Goal: Information Seeking & Learning: Check status

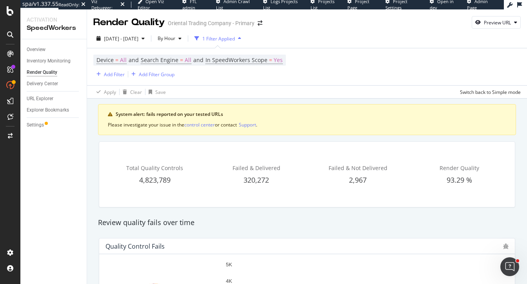
scroll to position [174, 0]
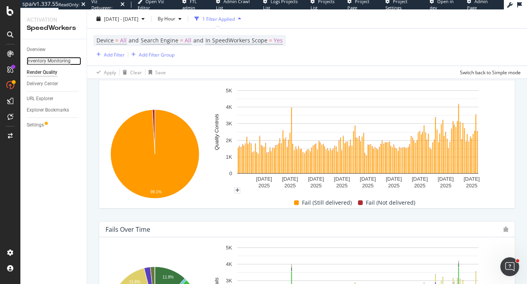
click at [49, 58] on div "Inventory Monitoring" at bounding box center [49, 61] width 44 height 8
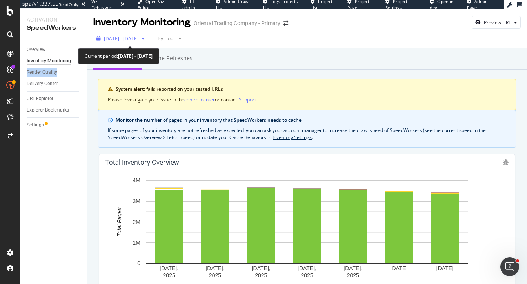
click at [136, 35] on span "[DATE] - [DATE]" at bounding box center [121, 38] width 35 height 7
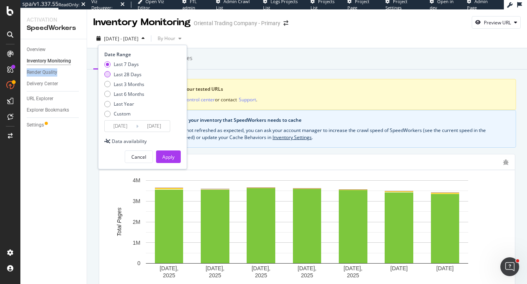
click at [136, 75] on div "Last 28 Days" at bounding box center [128, 74] width 28 height 7
type input "[DATE]"
click at [255, 62] on div "Indexed URLs Cache refreshes" at bounding box center [307, 58] width 440 height 21
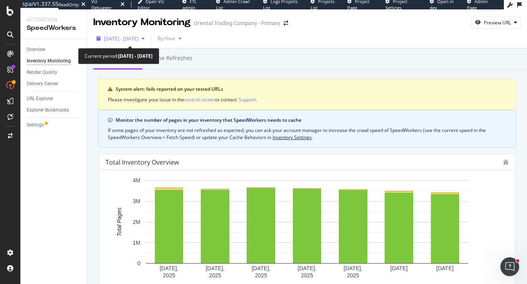
click at [129, 40] on span "[DATE] - [DATE]" at bounding box center [121, 38] width 35 height 7
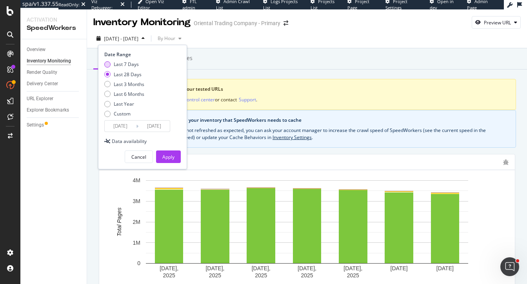
click at [124, 66] on div "Last 7 Days" at bounding box center [126, 64] width 25 height 7
type input "[DATE]"
click at [164, 156] on div "Apply" at bounding box center [168, 156] width 12 height 7
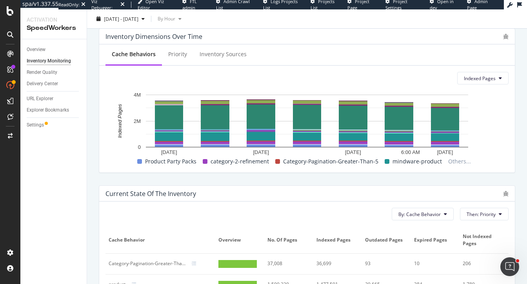
scroll to position [280, 0]
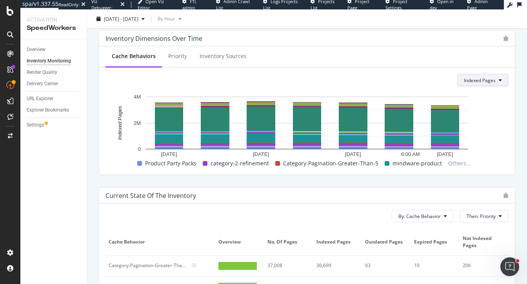
click at [446, 79] on span "Indexed Pages" at bounding box center [480, 80] width 32 height 7
click at [446, 107] on span "Stale Pages" at bounding box center [484, 109] width 41 height 7
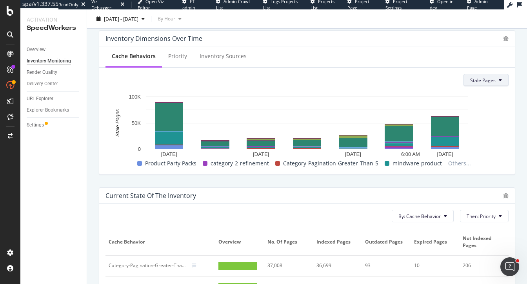
click at [446, 78] on span "Stale Pages" at bounding box center [482, 80] width 25 height 7
click at [446, 124] on span "Expired Pages" at bounding box center [491, 124] width 41 height 7
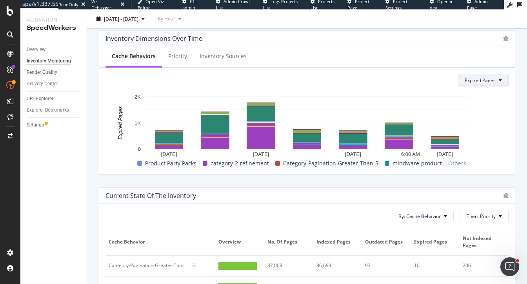
click at [446, 75] on button "Expired Pages" at bounding box center [483, 80] width 51 height 13
click at [446, 138] on span "Not Indexed Pages" at bounding box center [486, 138] width 41 height 7
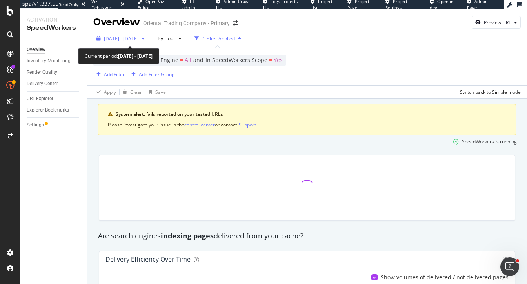
click at [138, 39] on span "[DATE] - [DATE]" at bounding box center [121, 38] width 35 height 7
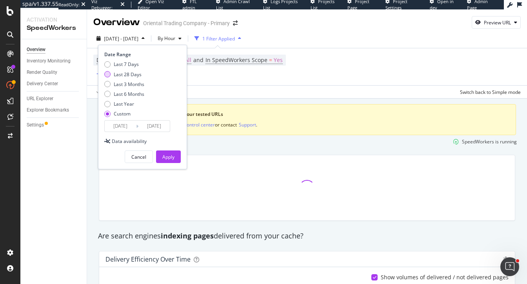
click at [133, 75] on div "Last 28 Days" at bounding box center [128, 74] width 28 height 7
type input "2025/09/07"
type input "2025/10/04"
click at [169, 157] on div "Apply" at bounding box center [168, 156] width 12 height 7
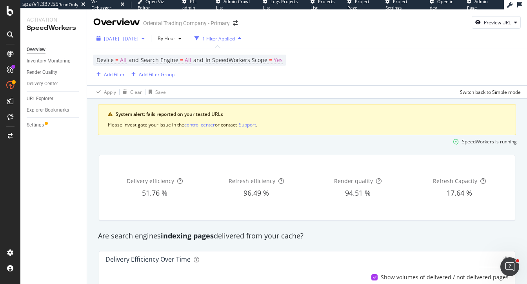
click at [124, 37] on span "2025 Sep. 7th - Oct. 4th" at bounding box center [121, 38] width 35 height 7
click at [242, 95] on div "Apply Clear Save Switch back to Simple mode" at bounding box center [307, 91] width 440 height 13
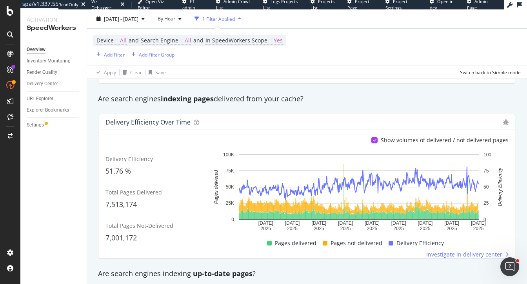
scroll to position [136, 0]
click at [175, 19] on span "By Hour" at bounding box center [165, 18] width 21 height 7
click at [189, 47] on span "By Day" at bounding box center [181, 48] width 21 height 7
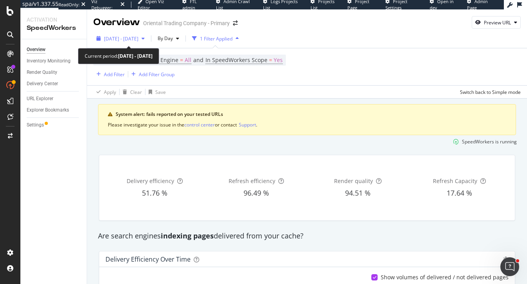
click at [135, 36] on span "2025 Sep. 7th - Oct. 4th" at bounding box center [121, 38] width 35 height 7
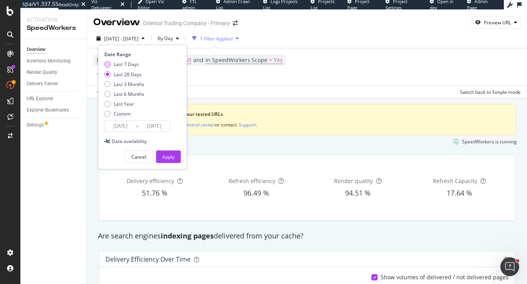
click at [134, 63] on div "Last 7 Days" at bounding box center [126, 64] width 25 height 7
type input "2025/09/28"
click at [166, 155] on div "Apply" at bounding box center [168, 156] width 12 height 7
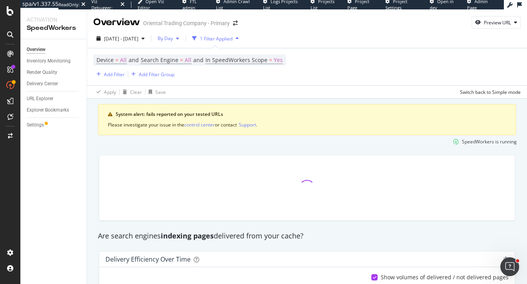
click at [173, 36] on span "By Day" at bounding box center [164, 38] width 18 height 7
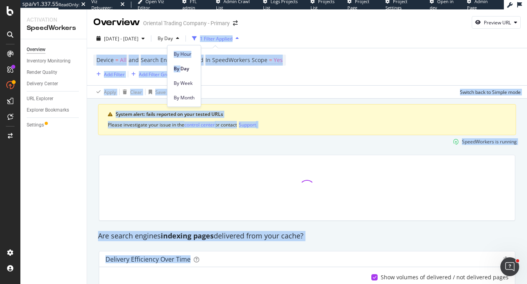
drag, startPoint x: 181, startPoint y: 72, endPoint x: 179, endPoint y: 48, distance: 24.0
click at [179, 45] on div "By Hour By Day By Week By Month" at bounding box center [183, 74] width 33 height 58
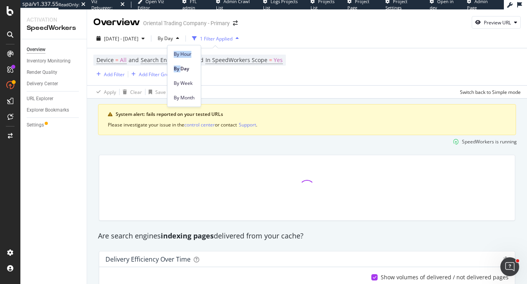
click at [179, 48] on div "By Hour" at bounding box center [183, 52] width 33 height 15
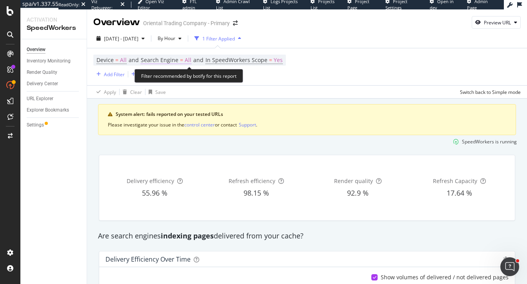
click at [189, 57] on span "All" at bounding box center [188, 60] width 7 height 11
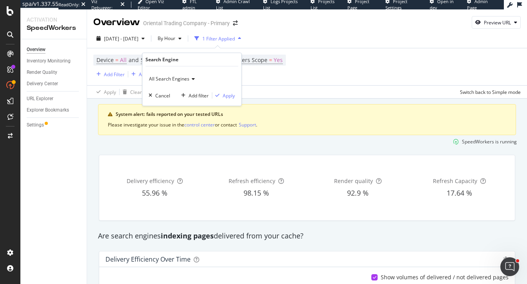
click at [176, 76] on span "All Search Engines" at bounding box center [169, 78] width 40 height 7
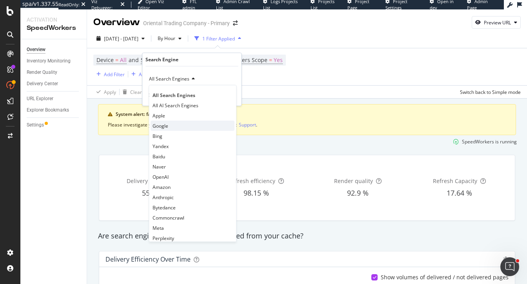
click at [173, 124] on div "Google" at bounding box center [193, 125] width 84 height 10
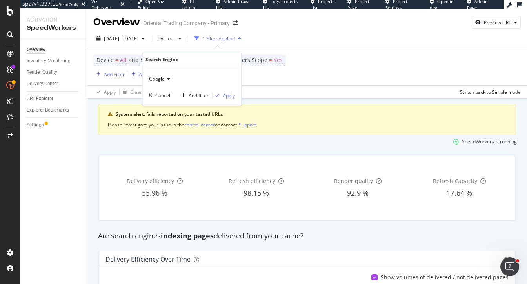
click at [221, 96] on div "button" at bounding box center [217, 95] width 11 height 5
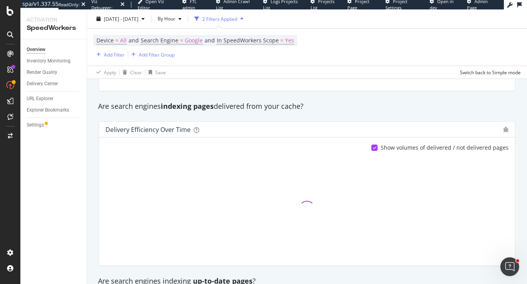
scroll to position [132, 0]
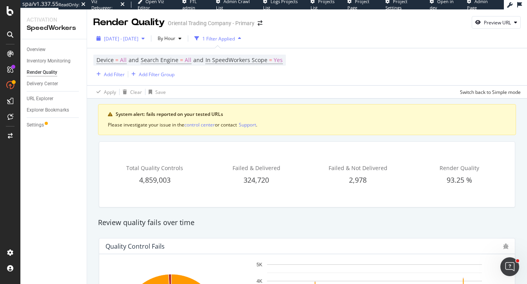
click at [138, 39] on span "[DATE] - [DATE]" at bounding box center [121, 38] width 35 height 7
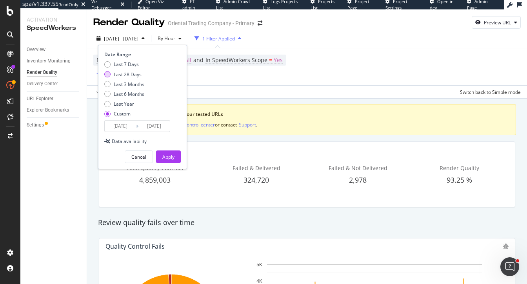
click at [142, 73] on div "Last 28 Days" at bounding box center [124, 74] width 40 height 7
type input "2025/09/07"
type input "2025/10/04"
click at [166, 154] on div "Apply" at bounding box center [168, 156] width 12 height 7
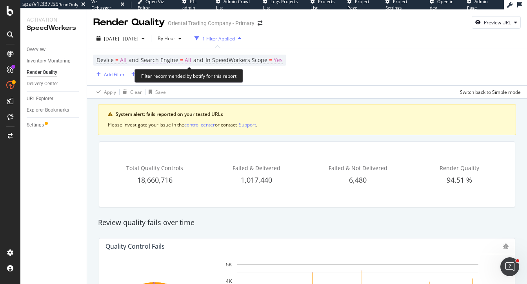
click at [187, 61] on span "All" at bounding box center [188, 60] width 7 height 11
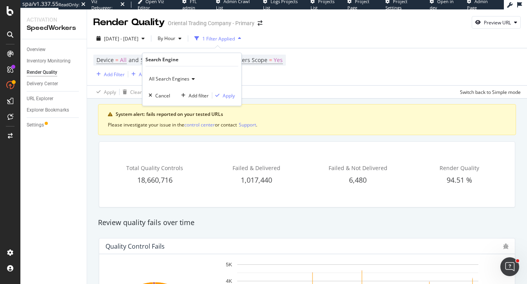
click at [173, 80] on span "All Search Engines" at bounding box center [169, 78] width 40 height 7
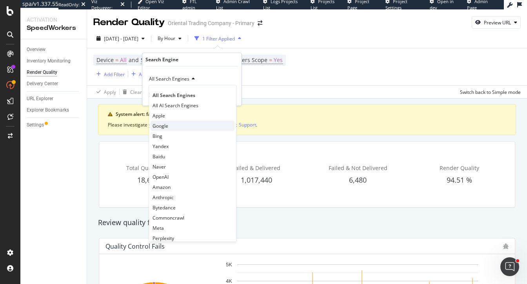
click at [168, 122] on div "Google" at bounding box center [193, 125] width 84 height 10
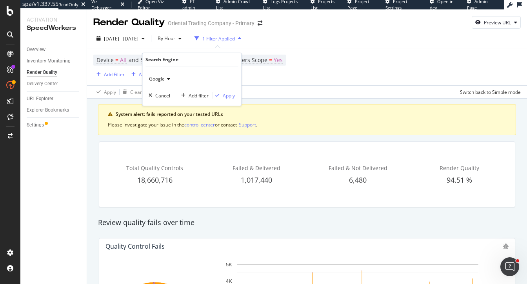
click at [227, 97] on div "Apply" at bounding box center [229, 95] width 12 height 7
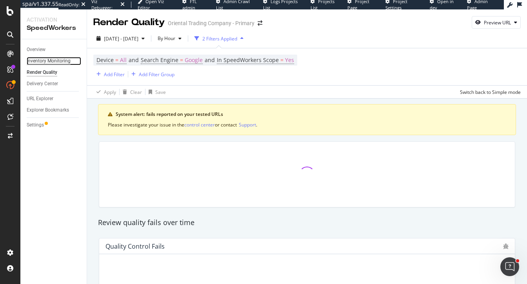
click at [49, 60] on div "Inventory Monitoring" at bounding box center [49, 61] width 44 height 8
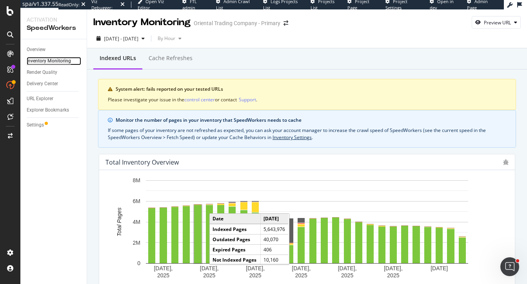
scroll to position [1, 0]
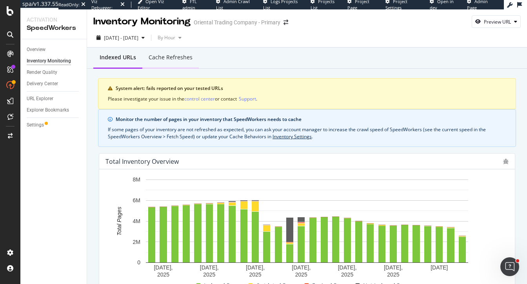
click at [169, 59] on div "Cache refreshes" at bounding box center [171, 57] width 44 height 8
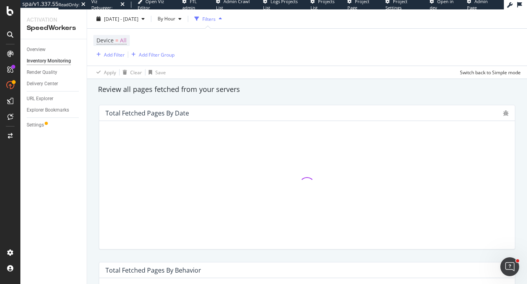
scroll to position [157, 0]
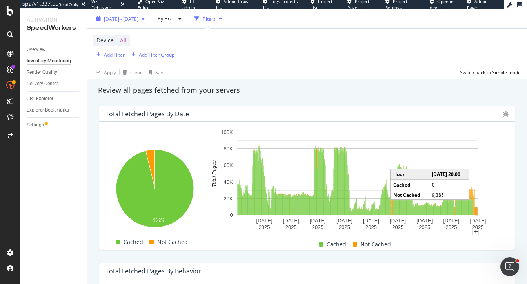
click at [133, 20] on span "2025 Sep. 7th - Oct. 4th" at bounding box center [121, 18] width 35 height 7
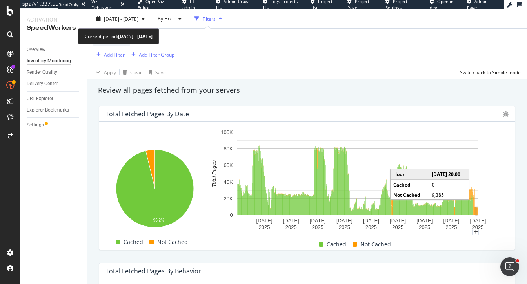
click at [119, 25] on div "2025 Sep. 7th - Oct. 4th By Hour Filters" at bounding box center [307, 21] width 440 height 16
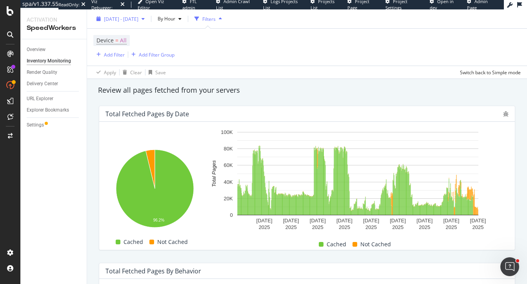
click at [138, 22] on div "2025 Sep. 7th - Oct. 4th" at bounding box center [121, 18] width 35 height 7
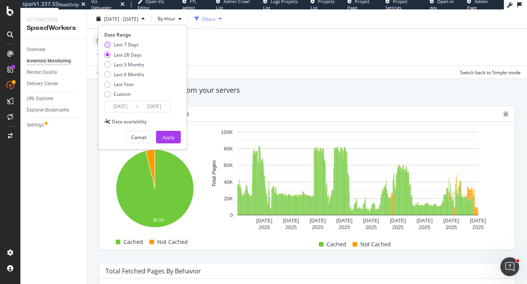
click at [126, 44] on div "Last 7 Days" at bounding box center [126, 44] width 25 height 7
type input "2025/09/28"
click at [164, 132] on div "Apply" at bounding box center [168, 137] width 12 height 12
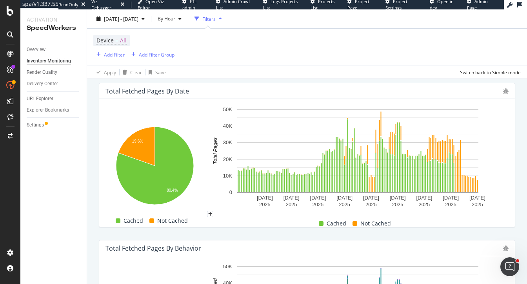
scroll to position [183, 0]
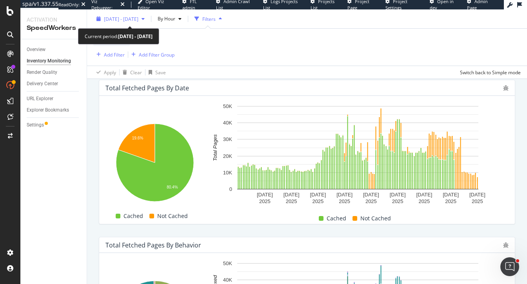
click at [136, 19] on span "2025 Sep. 28th - Oct. 4th" at bounding box center [121, 18] width 35 height 7
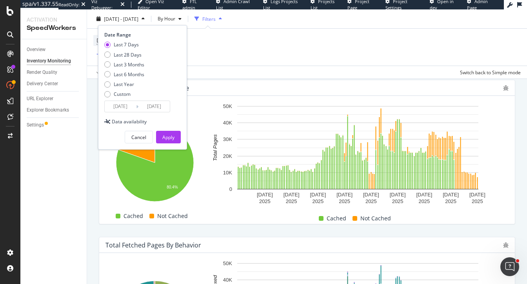
click at [516, 147] on div "Total Fetched Pages by Date Hold CMD (⌘) while clicking to filter the report. 1…" at bounding box center [307, 151] width 426 height 157
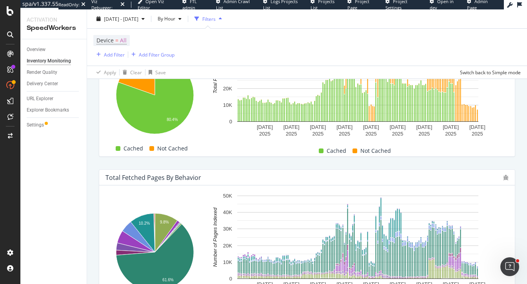
scroll to position [645, 0]
